Goal: Task Accomplishment & Management: Complete application form

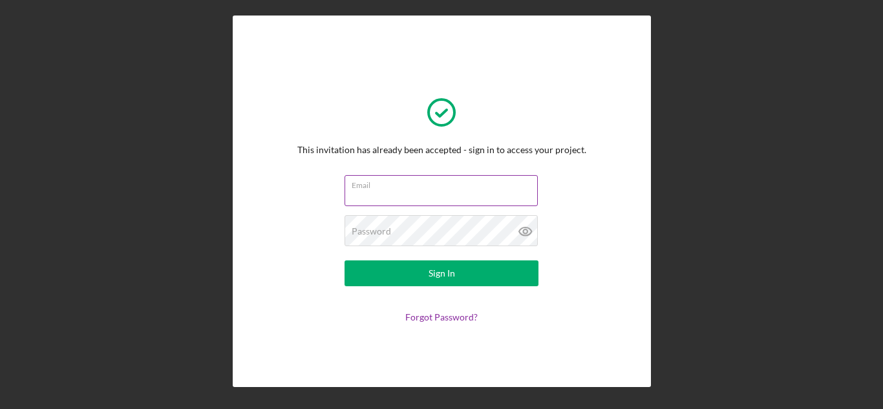
click at [457, 192] on input "Email" at bounding box center [440, 190] width 193 height 31
type input "[EMAIL_ADDRESS][DOMAIN_NAME]"
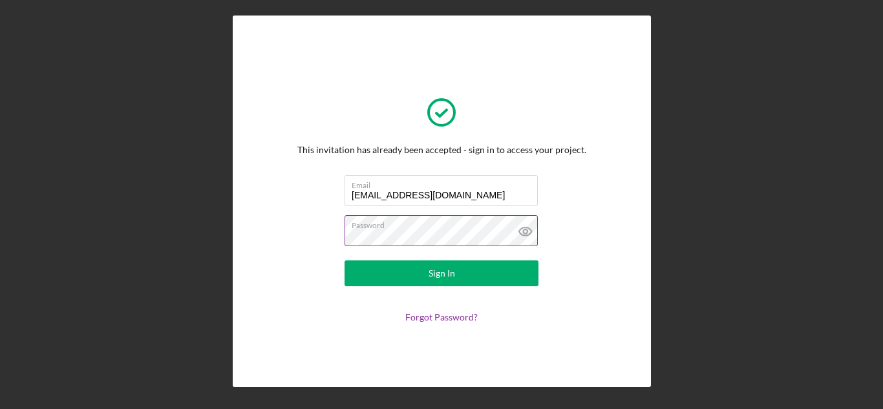
click at [344, 260] on button "Sign In" at bounding box center [441, 273] width 194 height 26
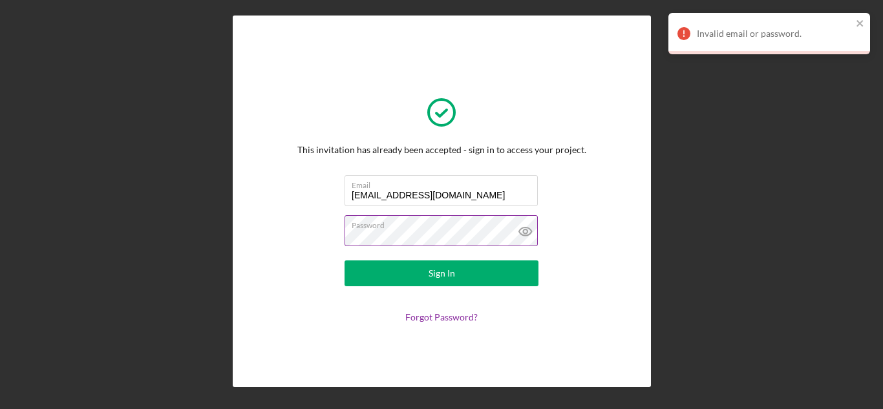
click at [344, 260] on button "Sign In" at bounding box center [441, 273] width 194 height 26
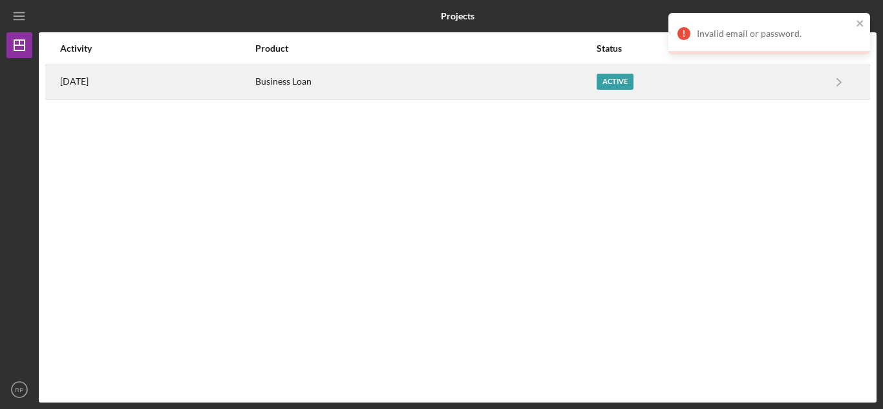
click at [630, 85] on div "Active" at bounding box center [614, 82] width 37 height 16
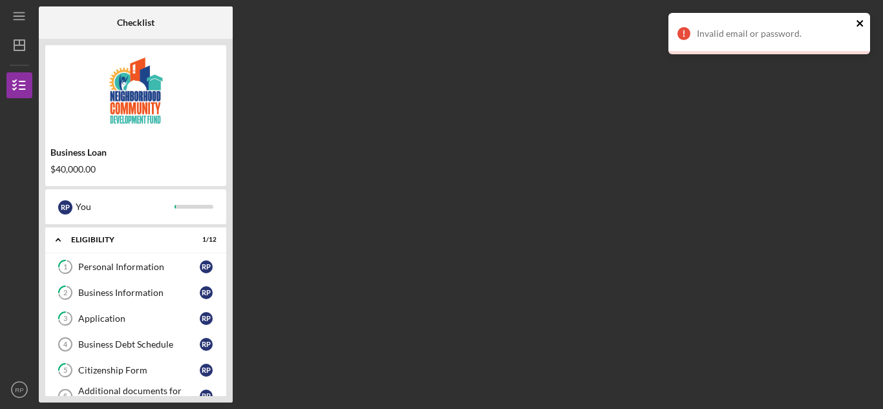
click at [862, 21] on icon "close" at bounding box center [859, 23] width 6 height 6
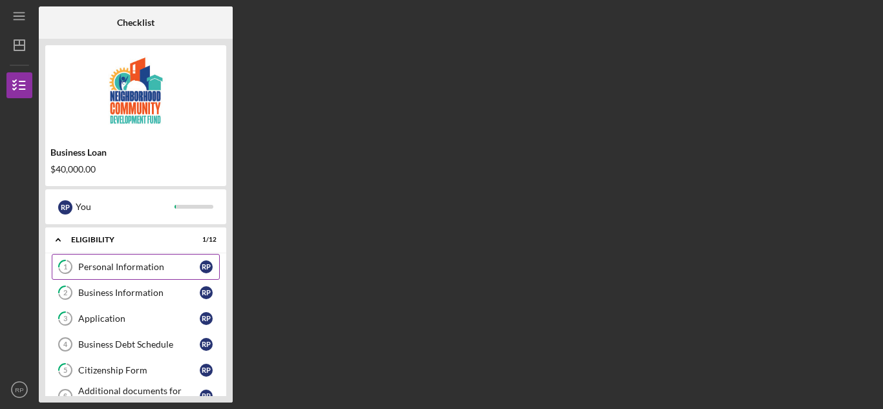
click at [141, 265] on div "Personal Information" at bounding box center [138, 267] width 121 height 10
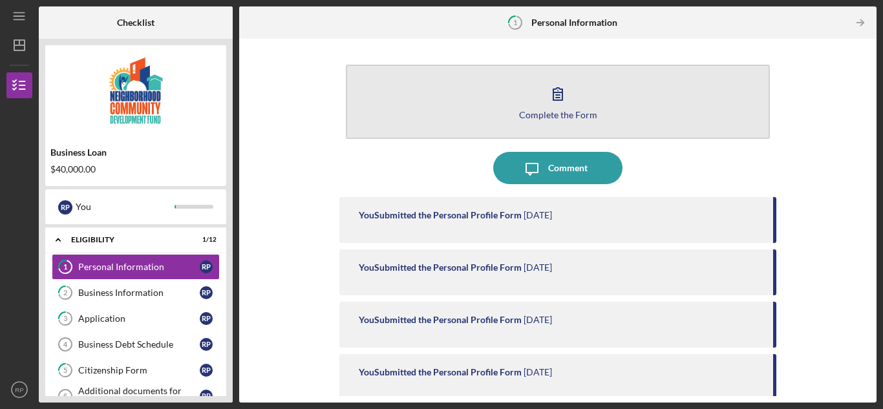
click at [573, 116] on div "Complete the Form" at bounding box center [558, 115] width 78 height 10
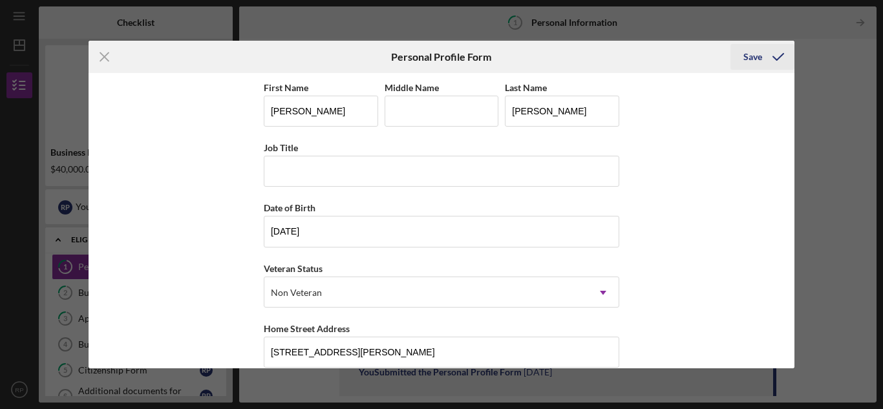
click at [754, 52] on div "Save" at bounding box center [752, 57] width 19 height 26
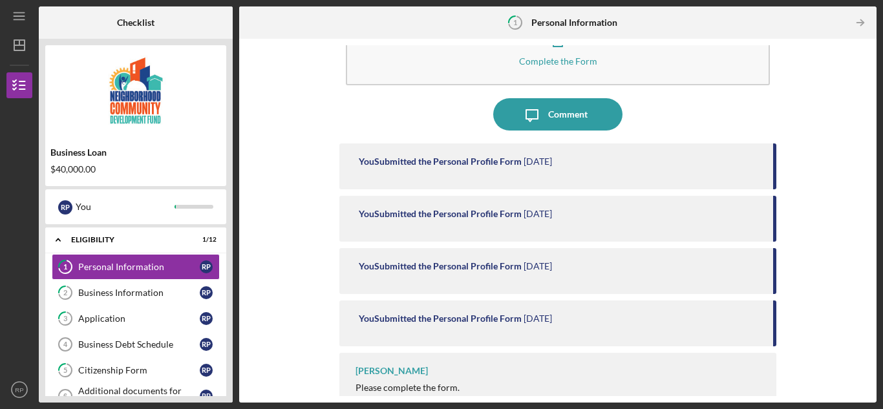
scroll to position [75, 0]
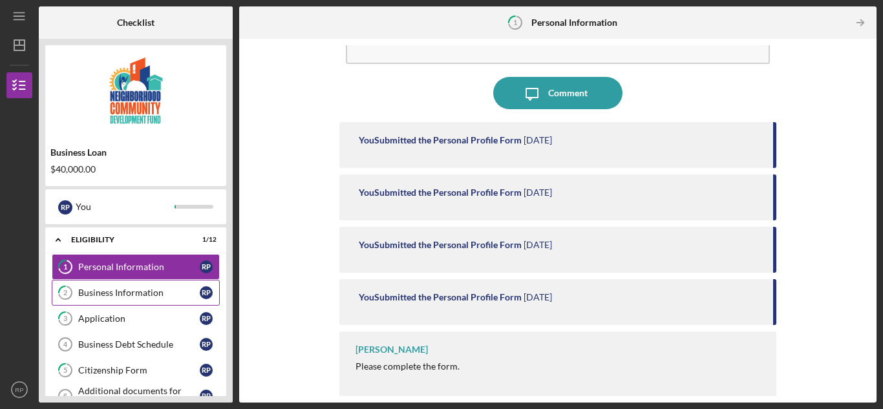
click at [151, 293] on div "Business Information" at bounding box center [138, 293] width 121 height 10
